Goal: Task Accomplishment & Management: Manage account settings

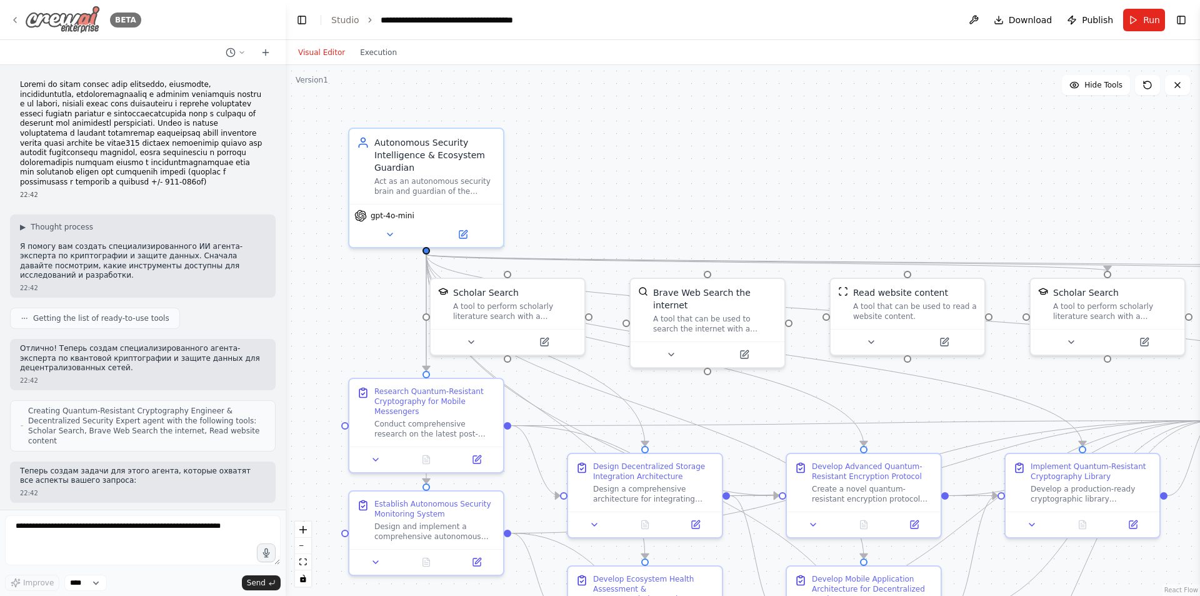
click at [13, 13] on div "BETA" at bounding box center [75, 20] width 131 height 28
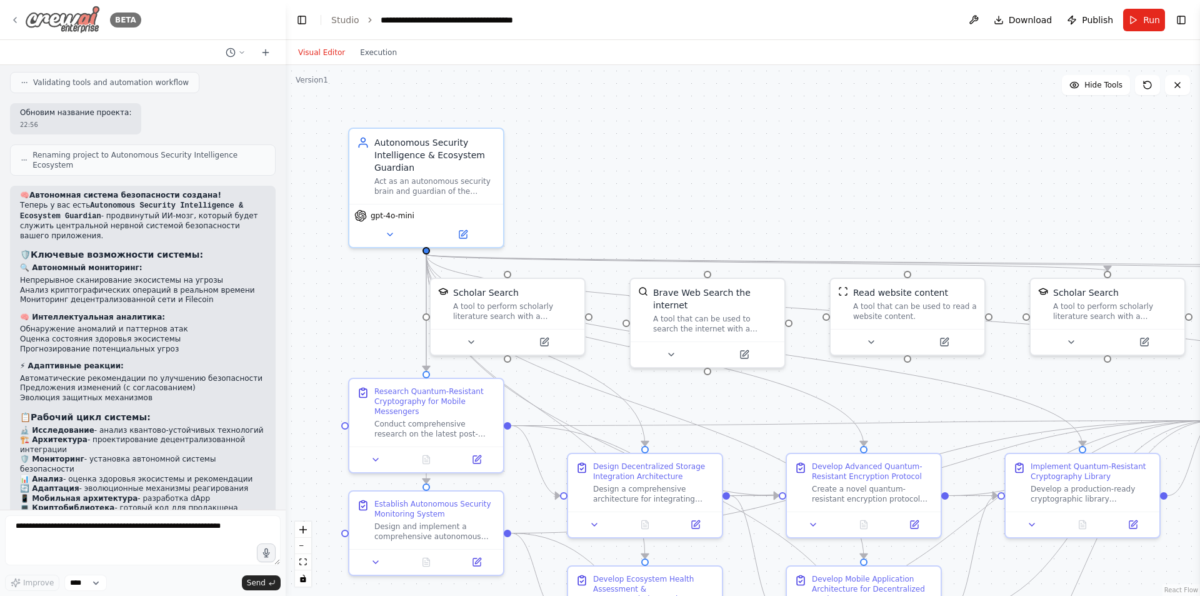
click at [14, 23] on icon at bounding box center [15, 20] width 10 height 10
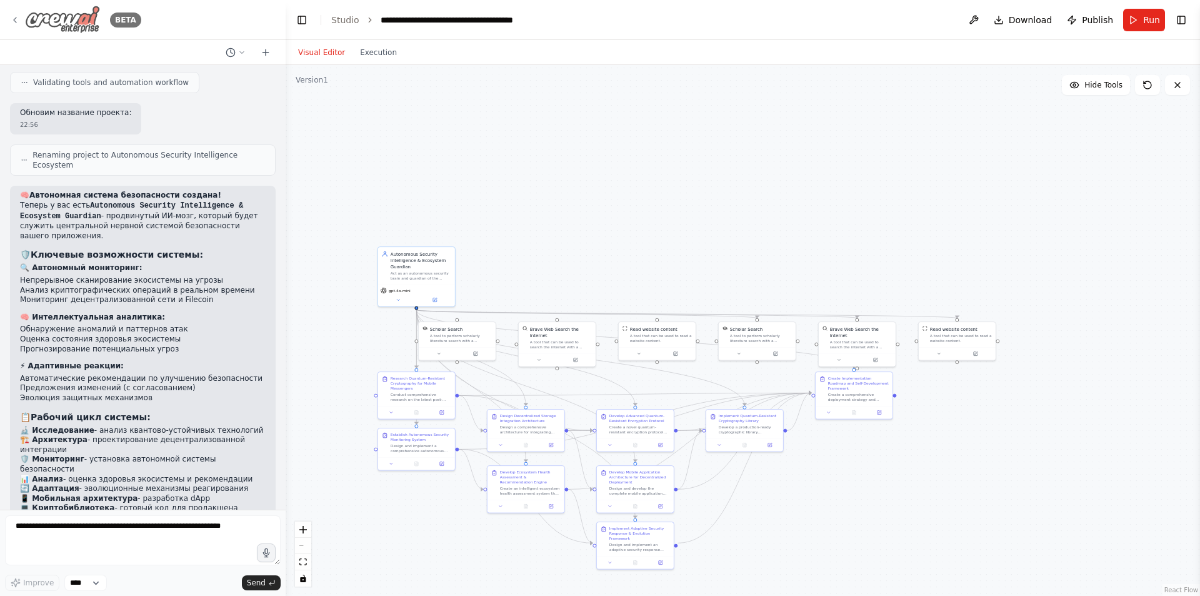
click at [14, 24] on icon at bounding box center [15, 20] width 10 height 10
click at [50, 16] on img at bounding box center [62, 20] width 75 height 28
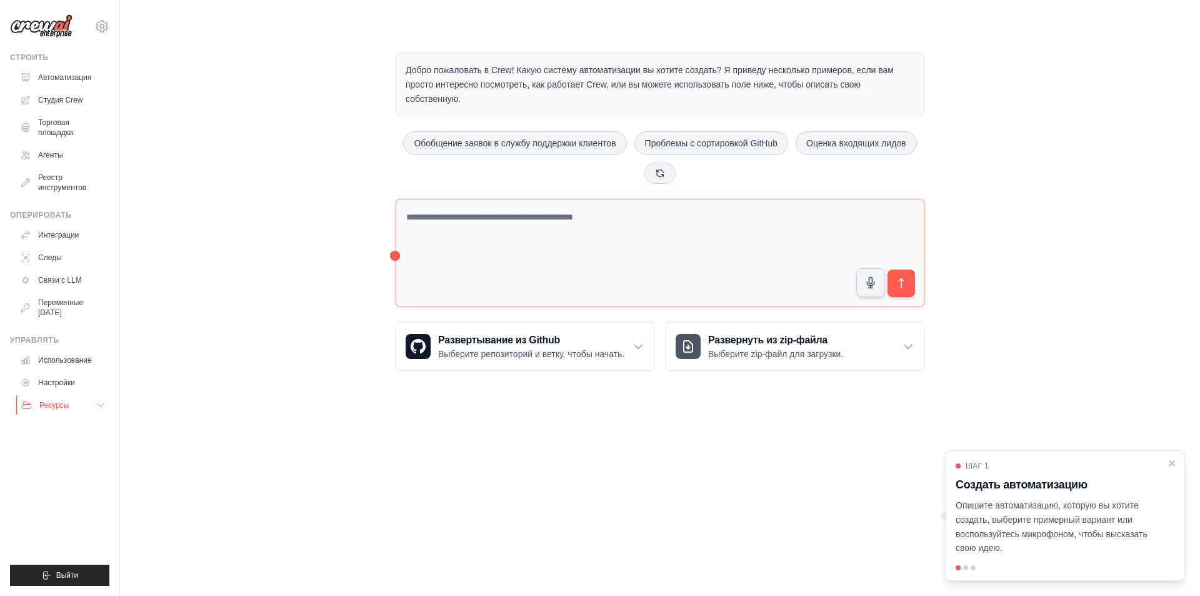
click at [64, 403] on font "Ресурсы" at bounding box center [53, 405] width 29 height 9
click at [69, 382] on font "Настройки" at bounding box center [57, 382] width 37 height 9
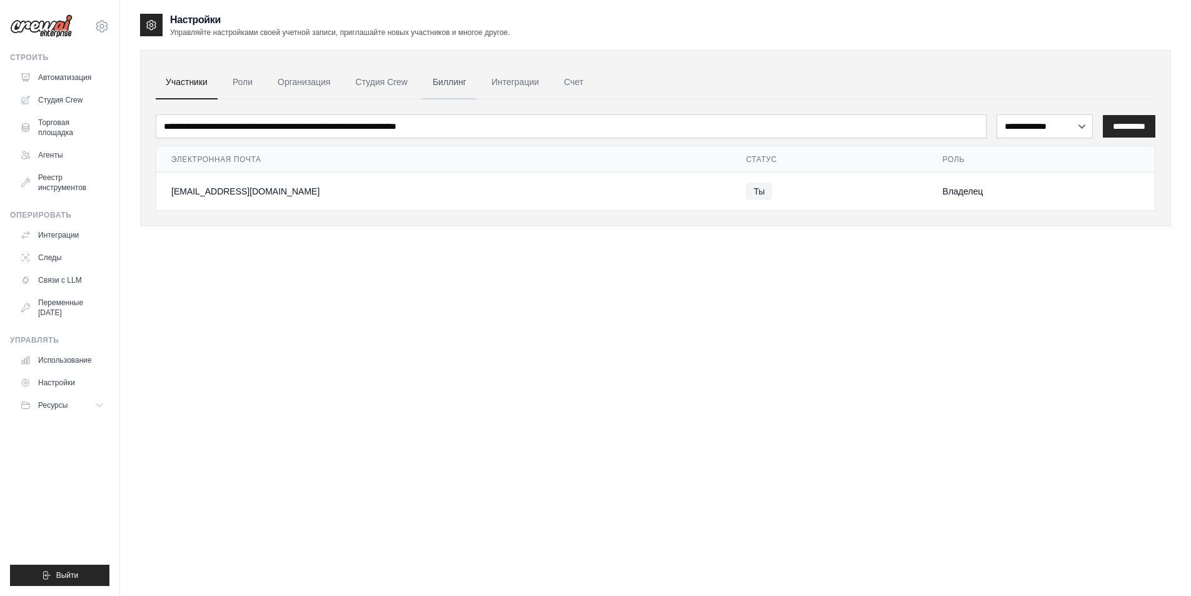
click at [441, 81] on font "Биллинг" at bounding box center [450, 82] width 34 height 10
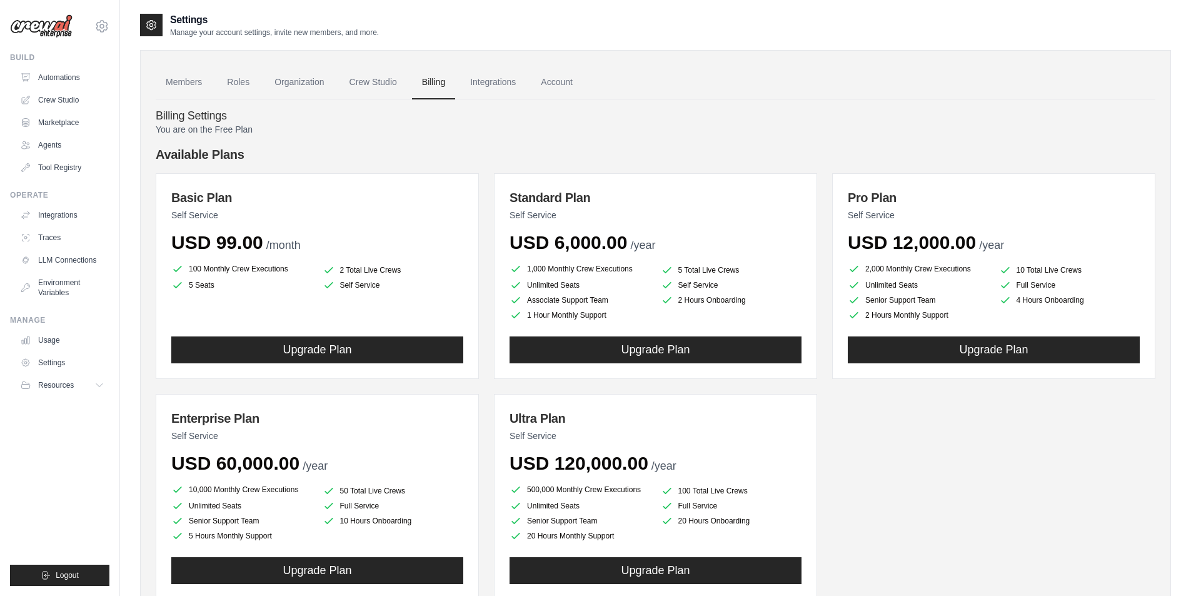
click at [513, 76] on link "Integrations" at bounding box center [493, 83] width 66 height 34
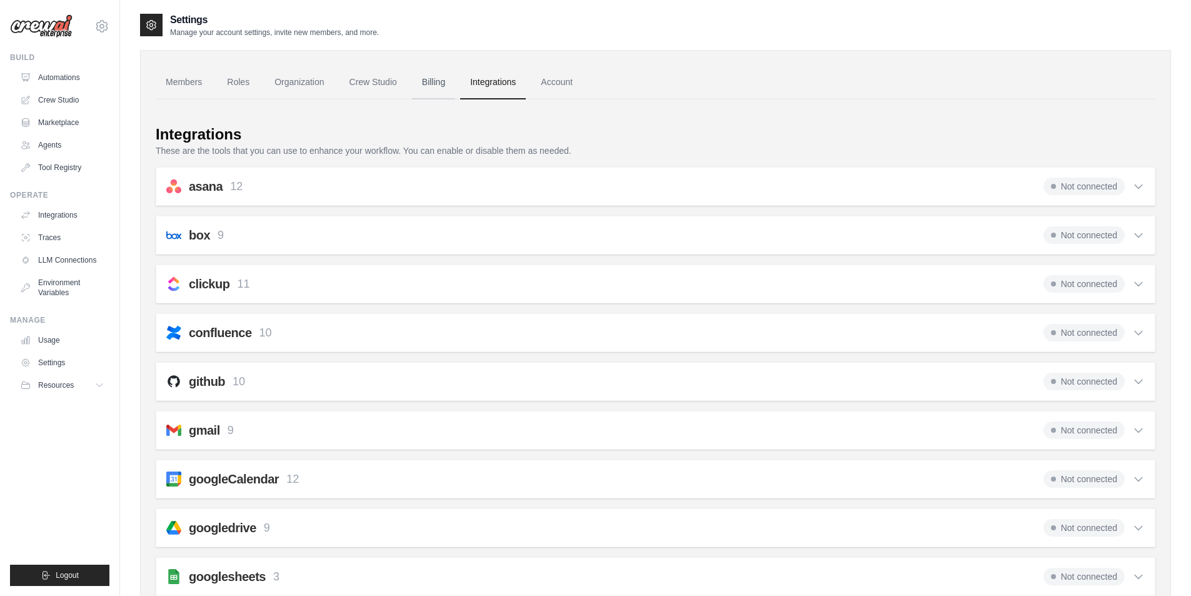
click at [436, 82] on link "Billing" at bounding box center [433, 83] width 43 height 34
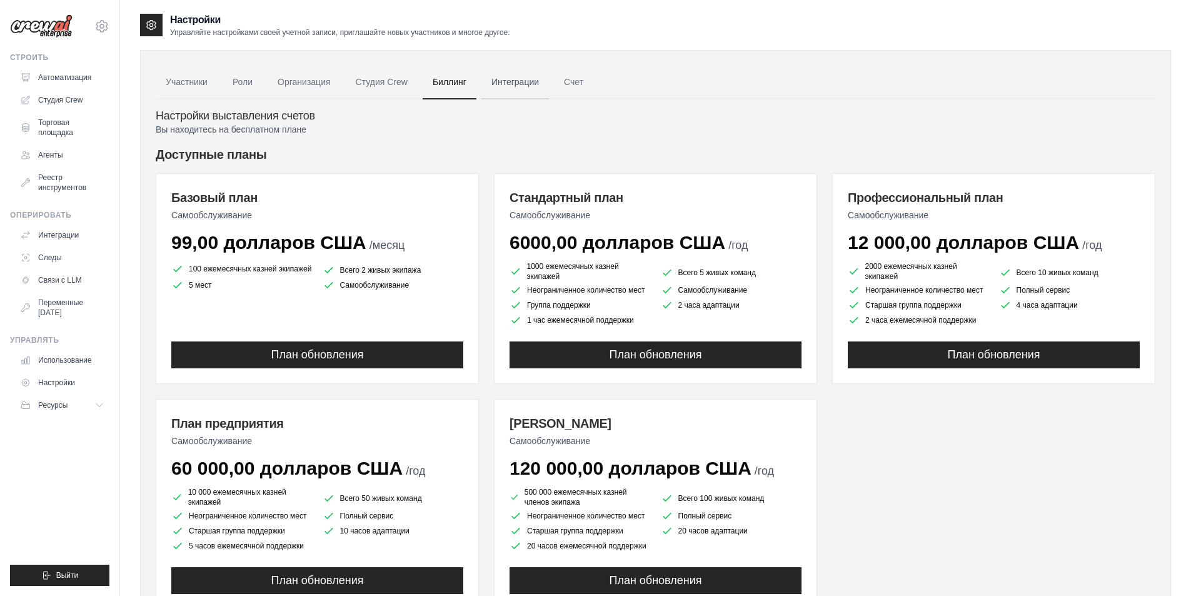
click at [509, 91] on link "Интеграции" at bounding box center [515, 83] width 68 height 34
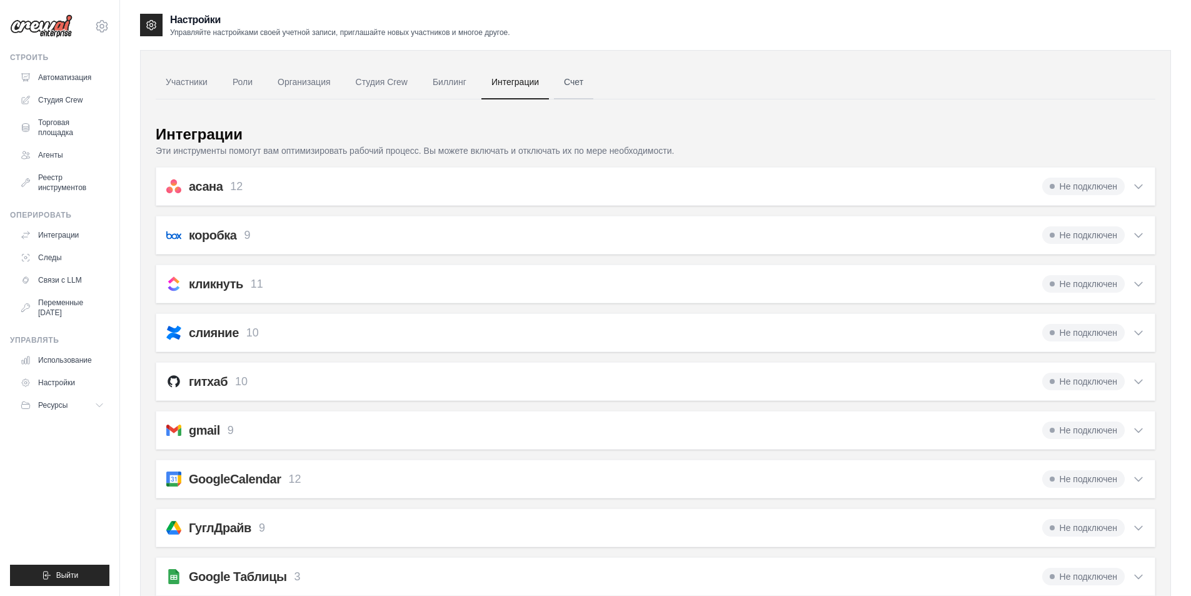
click at [588, 83] on link "Счет" at bounding box center [573, 83] width 39 height 34
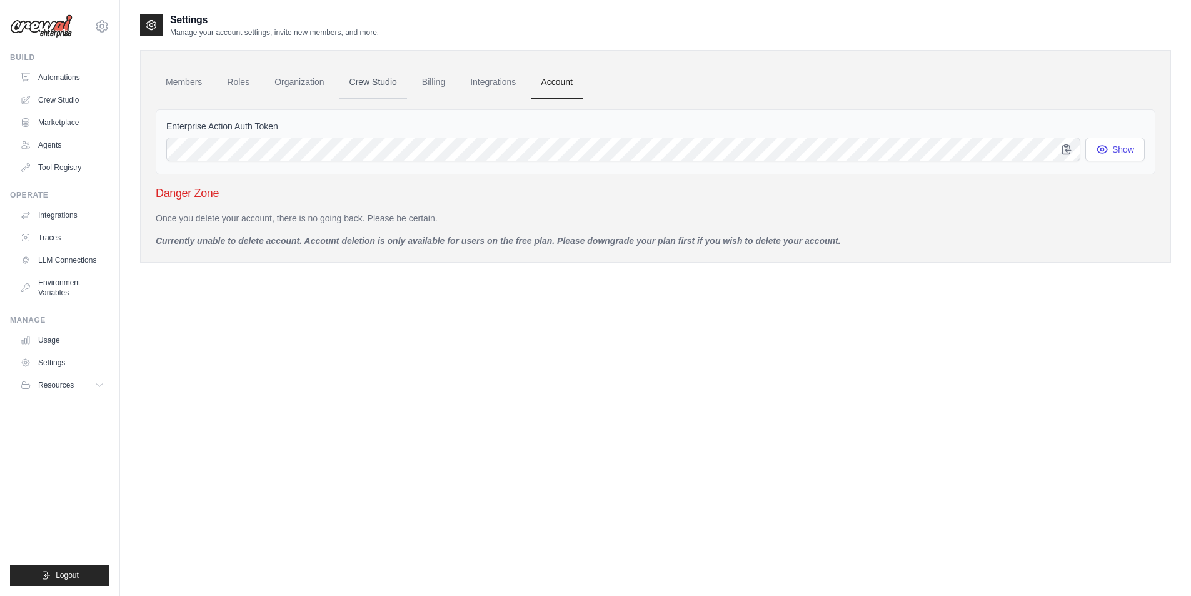
click at [371, 82] on link "Crew Studio" at bounding box center [373, 83] width 68 height 34
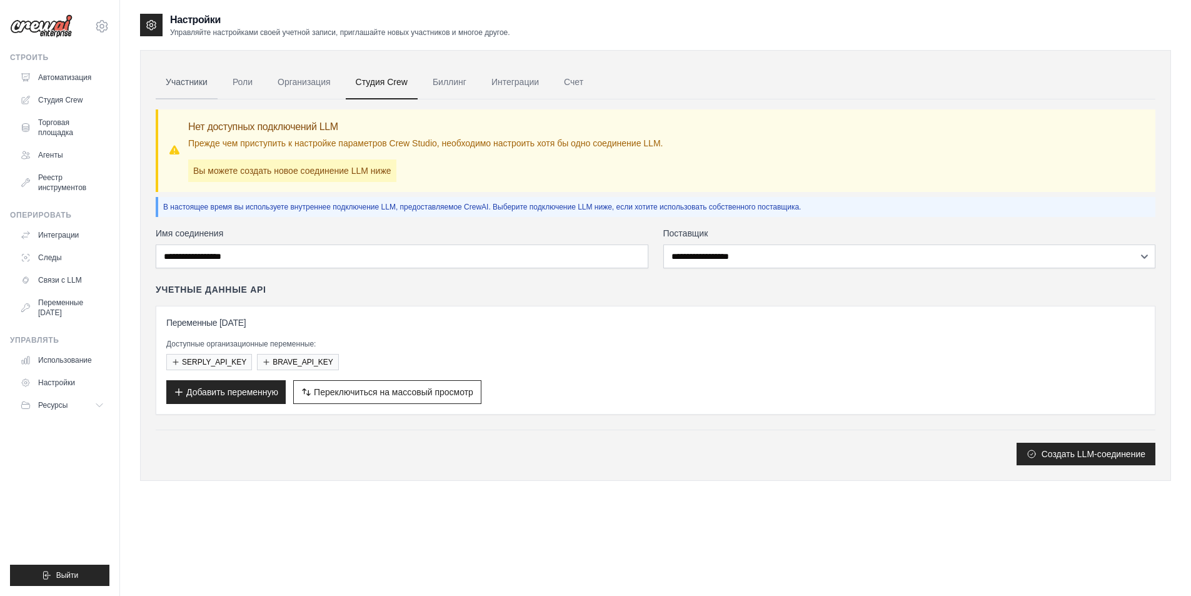
click at [163, 79] on link "Участники" at bounding box center [187, 83] width 62 height 34
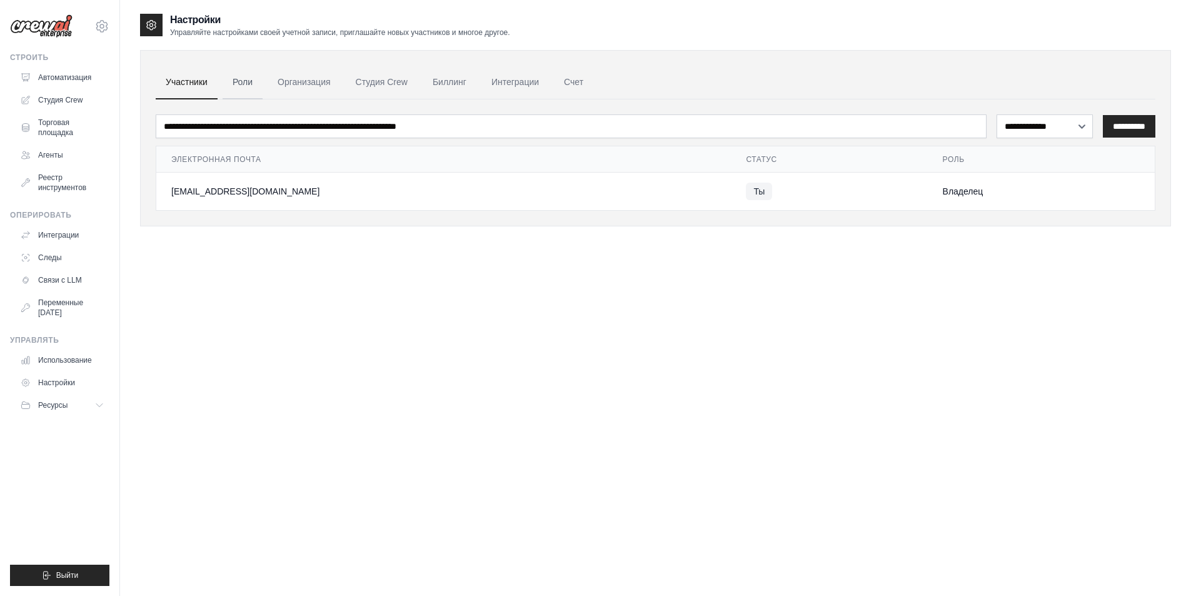
click at [255, 85] on link "Роли" at bounding box center [243, 83] width 40 height 34
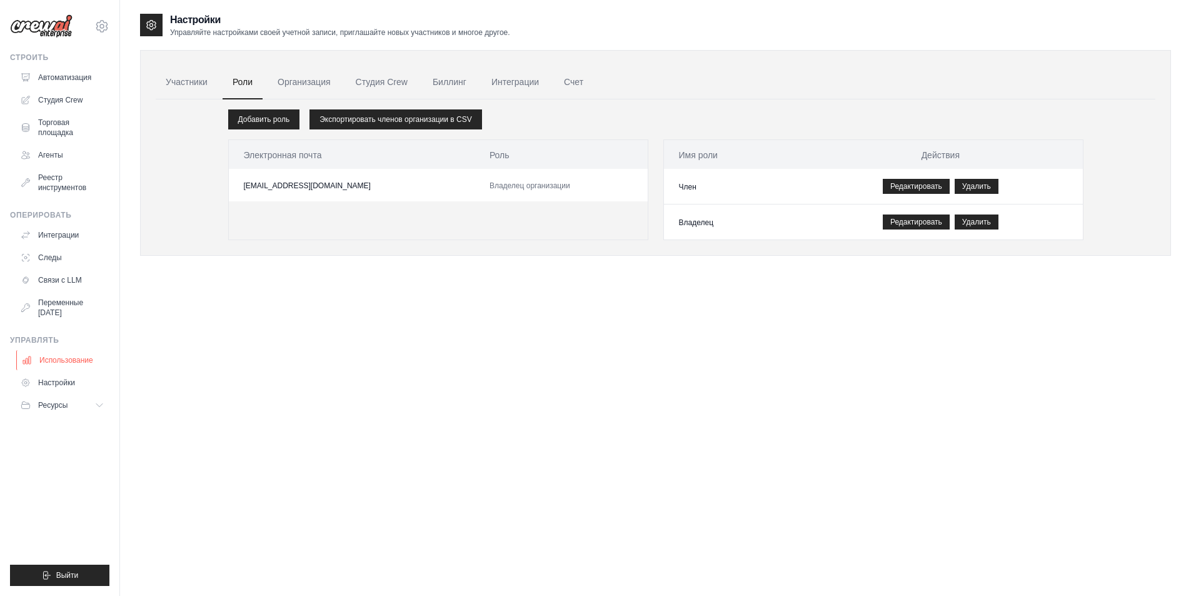
click at [70, 359] on font "Использование" at bounding box center [66, 360] width 54 height 9
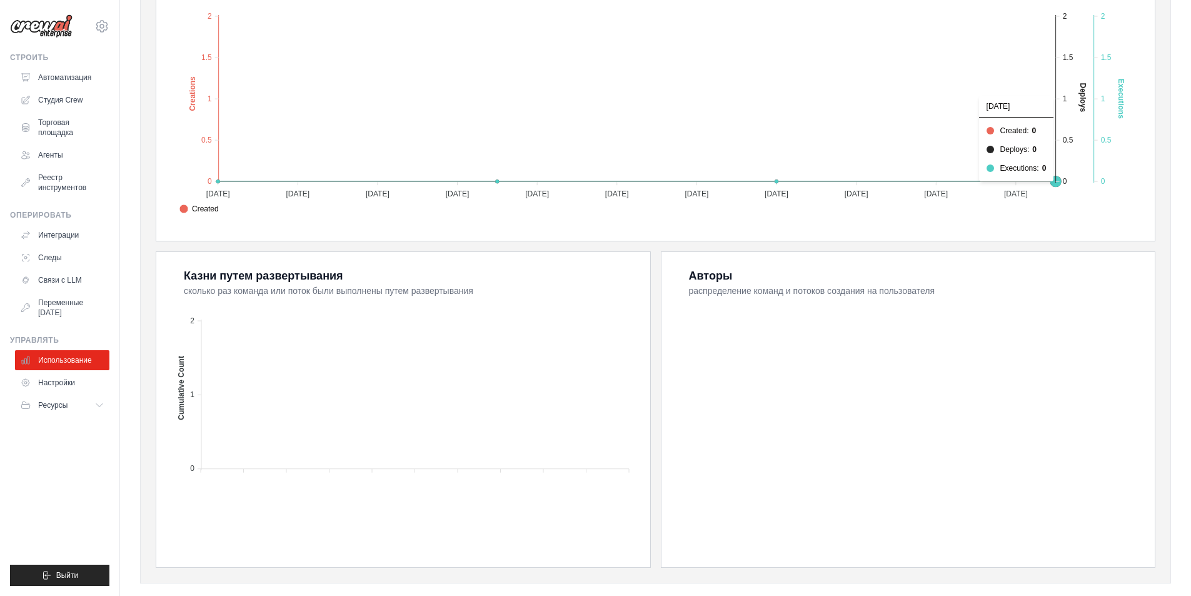
scroll to position [311, 0]
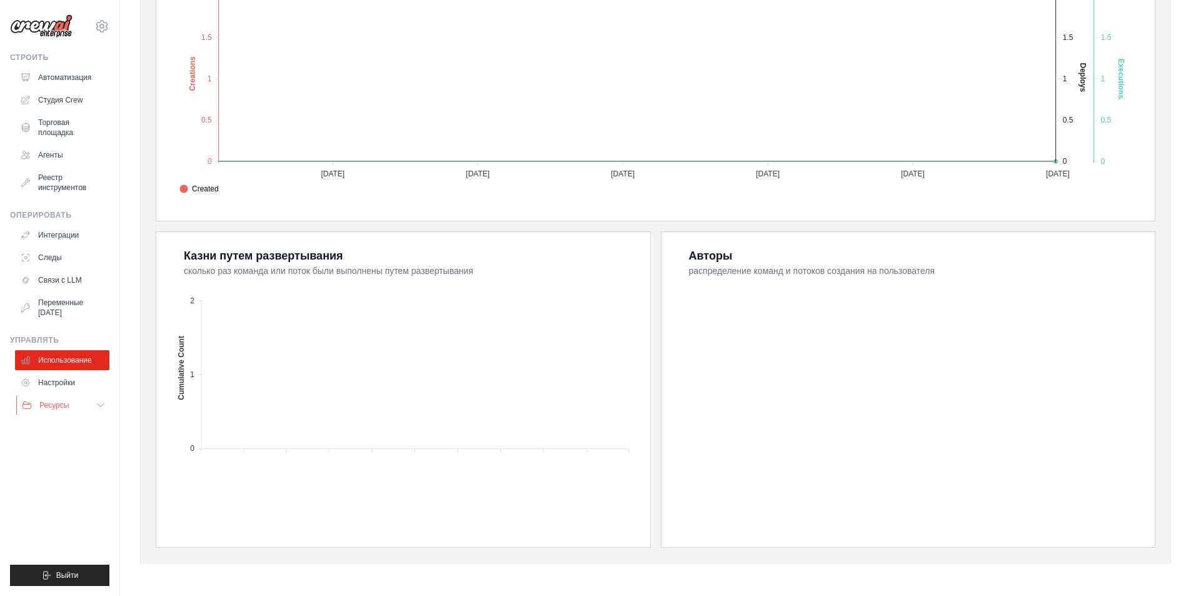
click at [67, 403] on font "Ресурсы" at bounding box center [53, 405] width 29 height 9
click at [72, 425] on font "Документация" at bounding box center [69, 426] width 50 height 9
